Goal: Transaction & Acquisition: Purchase product/service

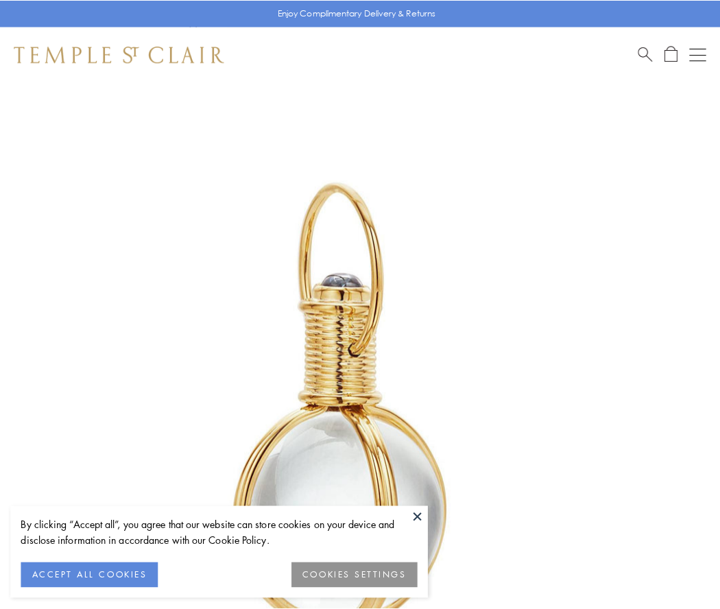
scroll to position [358, 0]
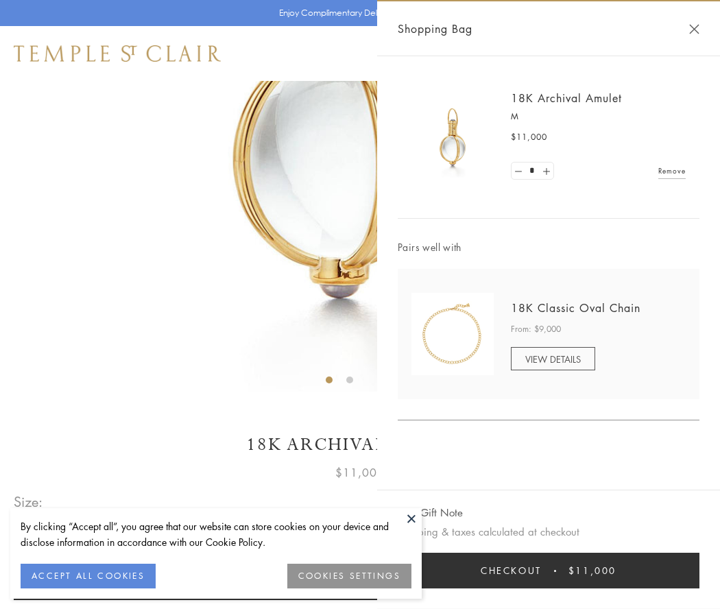
click at [549, 571] on button "Checkout $11,000" at bounding box center [549, 571] width 302 height 36
